Goal: Task Accomplishment & Management: Use online tool/utility

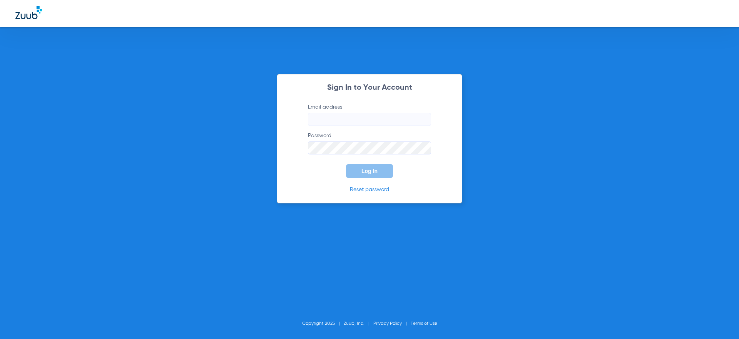
click at [429, 83] on div "Sign In to Your Account Email address Password Log In Reset password" at bounding box center [369, 138] width 185 height 129
click at [335, 107] on label "Email address Required" at bounding box center [369, 114] width 123 height 23
click at [335, 113] on input "Email address Required" at bounding box center [369, 119] width 123 height 13
click at [341, 114] on input "Email address Required" at bounding box center [369, 119] width 123 height 13
type input "[PERSON_NAME][EMAIL_ADDRESS][DOMAIN_NAME]"
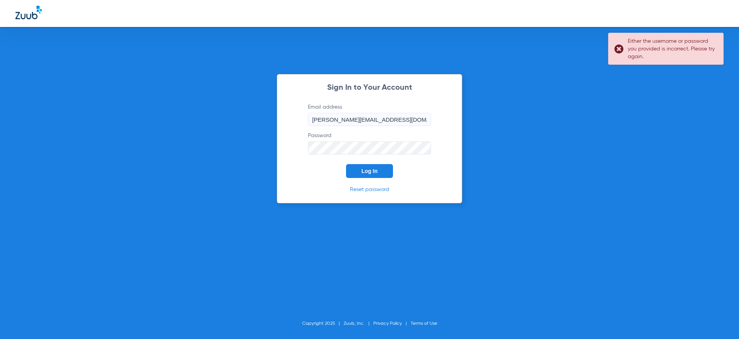
click at [363, 124] on input "[PERSON_NAME][EMAIL_ADDRESS][DOMAIN_NAME]" at bounding box center [369, 119] width 123 height 13
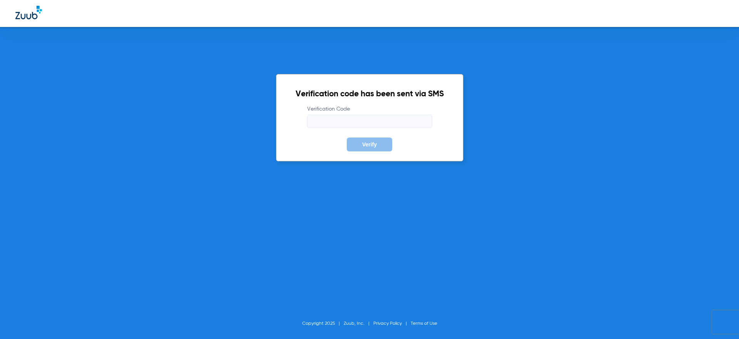
click at [349, 115] on input "Verification Code" at bounding box center [369, 121] width 125 height 13
click at [432, 122] on input "229329" at bounding box center [369, 121] width 125 height 13
type input "229329"
click at [444, 143] on form "Verification Code 229329 Verify" at bounding box center [369, 128] width 148 height 46
click at [380, 148] on button "Verify" at bounding box center [369, 144] width 45 height 14
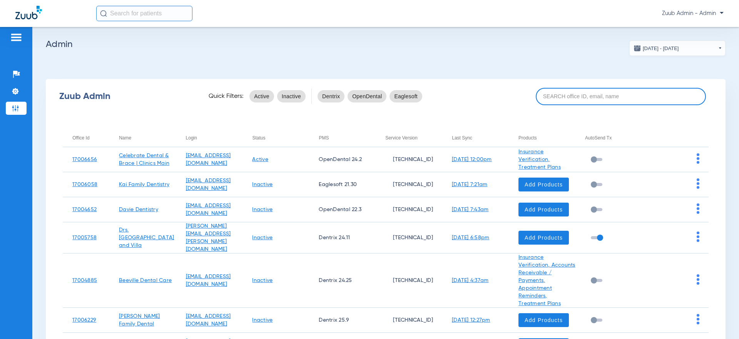
click at [600, 102] on input at bounding box center [620, 96] width 170 height 17
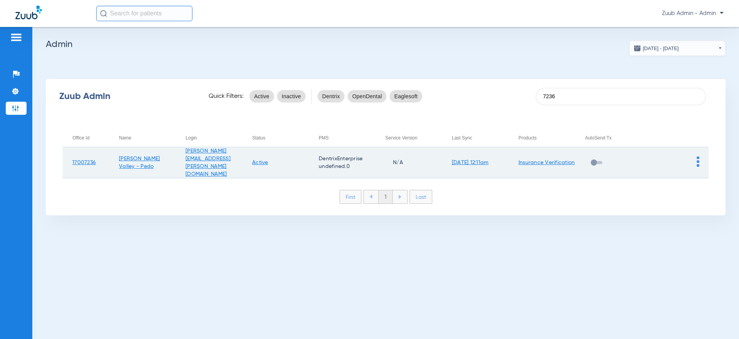
type input "7236"
click at [700, 154] on td at bounding box center [675, 162] width 67 height 31
click at [697, 158] on img at bounding box center [697, 161] width 3 height 10
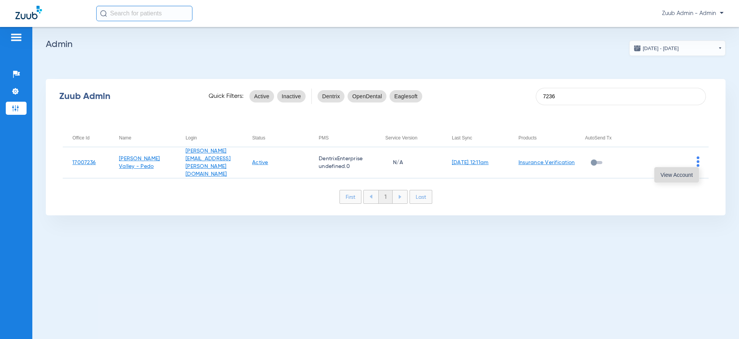
click at [668, 179] on button "View Account" at bounding box center [676, 174] width 45 height 15
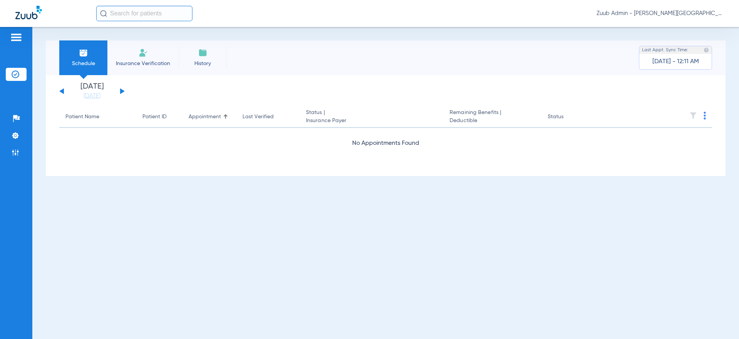
click at [62, 94] on div "[DATE] [DATE] [DATE] [DATE] [DATE] [DATE] [DATE] [DATE] [DATE] [DATE] [DATE] [D…" at bounding box center [91, 91] width 65 height 17
click at [62, 93] on div "[DATE] [DATE] [DATE] [DATE] [DATE] [DATE] [DATE] [DATE] [DATE] [DATE] [DATE] [D…" at bounding box center [91, 91] width 65 height 17
click at [62, 92] on button at bounding box center [61, 91] width 5 height 6
click at [120, 90] on button at bounding box center [122, 91] width 5 height 6
click at [121, 90] on button at bounding box center [122, 91] width 5 height 6
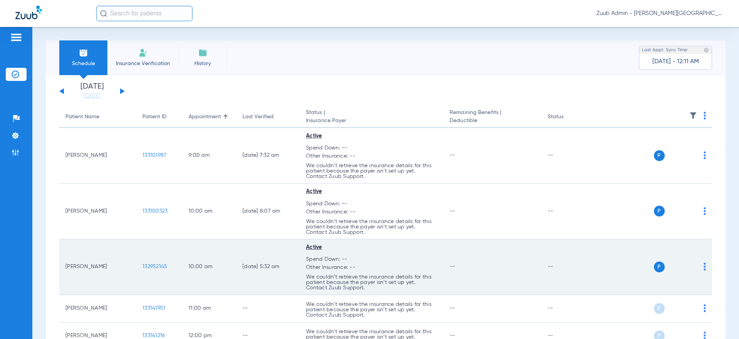
scroll to position [102, 0]
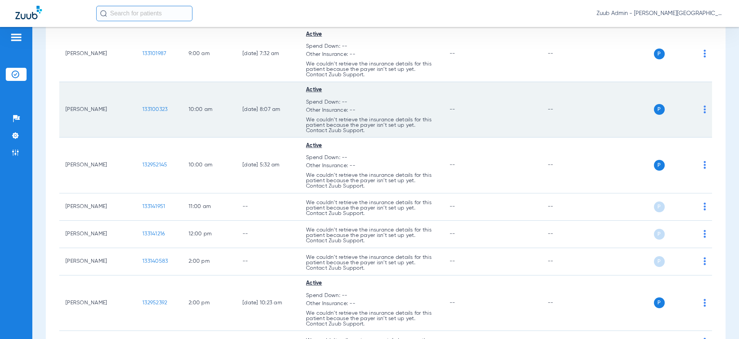
click at [203, 131] on td "10:00 AM" at bounding box center [209, 110] width 54 height 56
drag, startPoint x: 173, startPoint y: 112, endPoint x: 134, endPoint y: 114, distance: 39.3
click at [134, 114] on tr "[PERSON_NAME] 133100323 10:00 AM [DATE] 8:07 AM Active Spend Down: -- Other Ins…" at bounding box center [385, 110] width 652 height 56
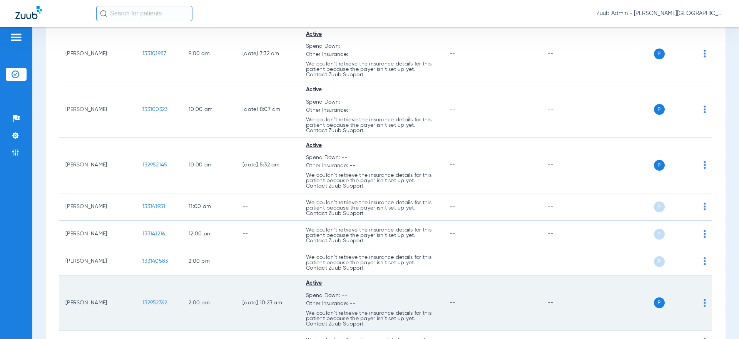
copy tr "133100323"
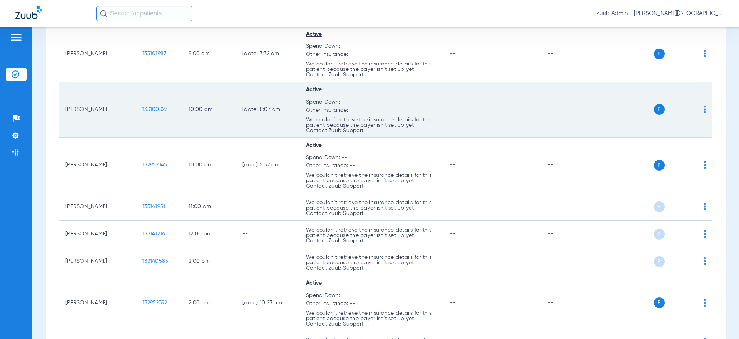
click at [160, 114] on td "133100323" at bounding box center [159, 110] width 46 height 56
click at [160, 112] on td "133100323" at bounding box center [159, 110] width 46 height 56
click at [159, 110] on span "133100323" at bounding box center [154, 109] width 25 height 5
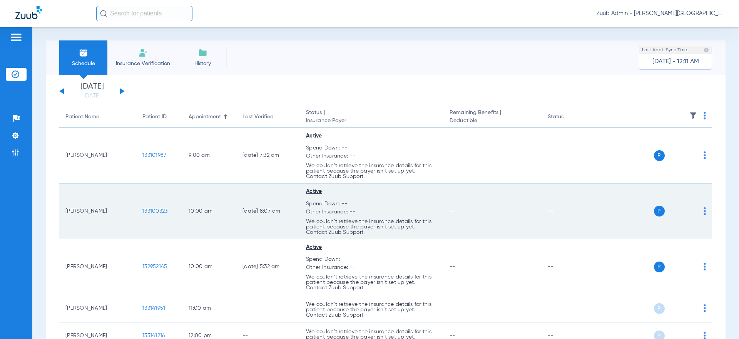
click at [152, 212] on span "133100323" at bounding box center [154, 210] width 25 height 5
